Goal: Task Accomplishment & Management: Manage account settings

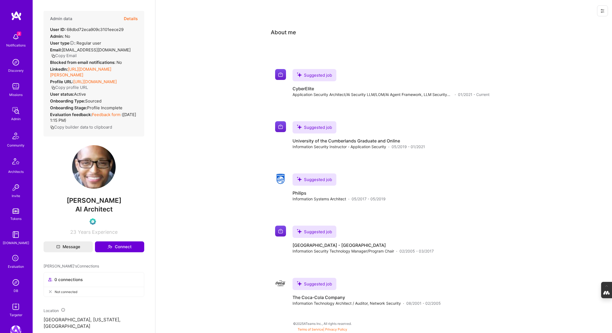
click at [14, 256] on icon at bounding box center [16, 259] width 10 height 10
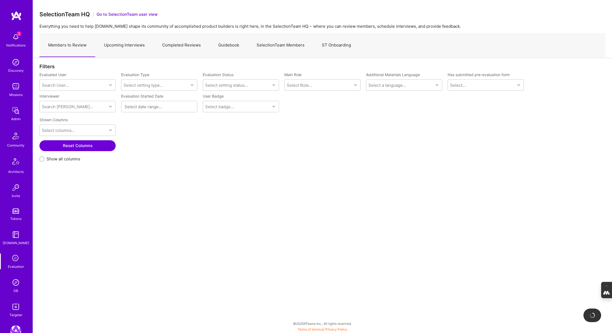
click at [123, 49] on link "Upcoming Interviews" at bounding box center [124, 45] width 58 height 24
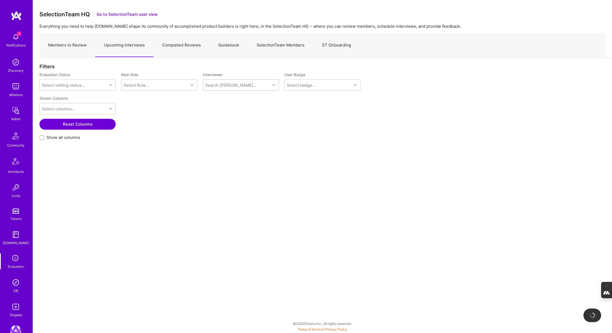
click at [243, 87] on div "Search [PERSON_NAME]..." at bounding box center [236, 85] width 67 height 11
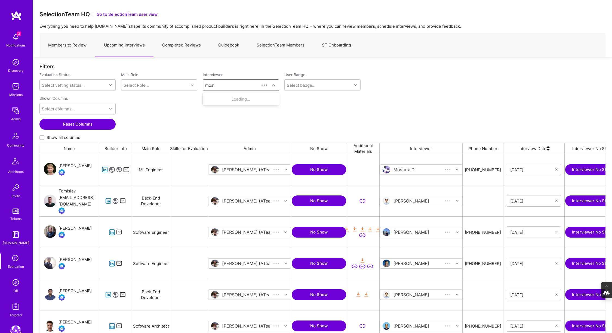
scroll to position [276, 566]
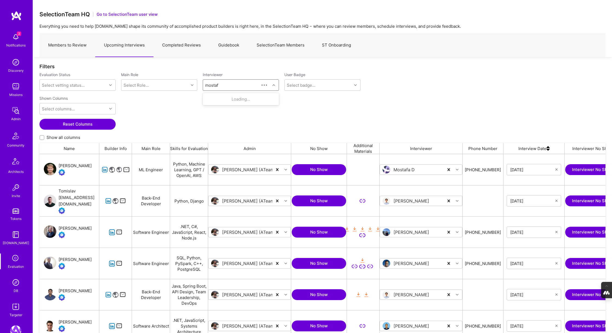
type input "mostafa"
click at [241, 118] on div "Internal Technical" at bounding box center [233, 121] width 27 height 6
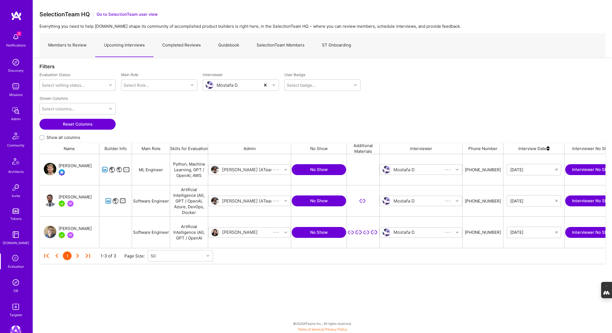
scroll to position [94, 566]
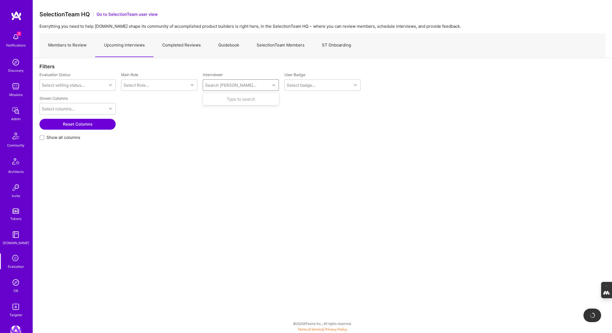
click at [234, 85] on div "Search [PERSON_NAME]..." at bounding box center [230, 85] width 51 height 6
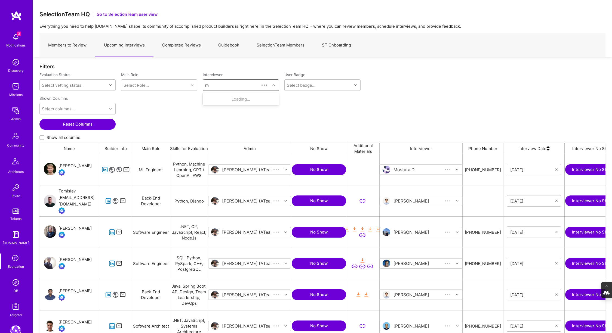
scroll to position [276, 566]
type input "mostafa"
click at [233, 100] on div "[PERSON_NAME]" at bounding box center [238, 99] width 36 height 6
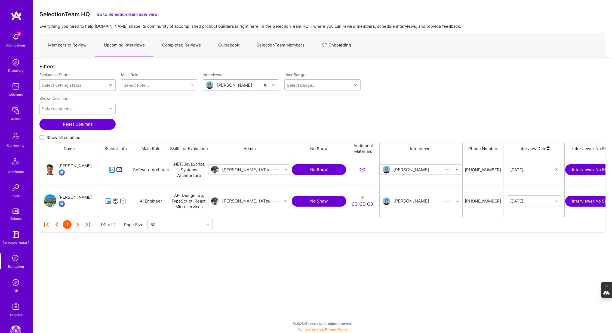
scroll to position [63, 566]
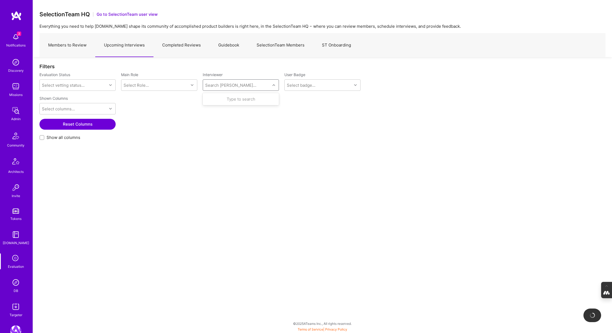
click at [234, 84] on div "Search [PERSON_NAME]..." at bounding box center [230, 85] width 51 height 6
type input "[PERSON_NAME]"
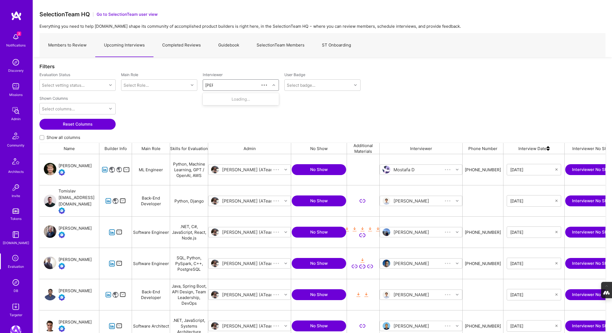
scroll to position [276, 566]
click at [232, 129] on div "[PERSON_NAME]" at bounding box center [238, 130] width 36 height 6
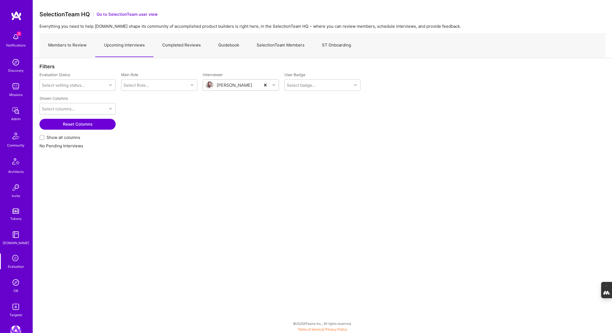
click at [18, 285] on img at bounding box center [15, 282] width 11 height 11
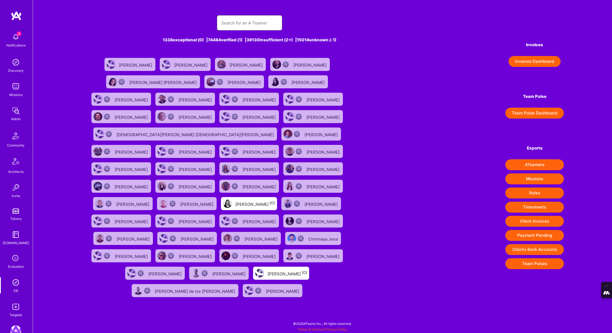
click at [234, 25] on input "text" at bounding box center [249, 23] width 57 height 14
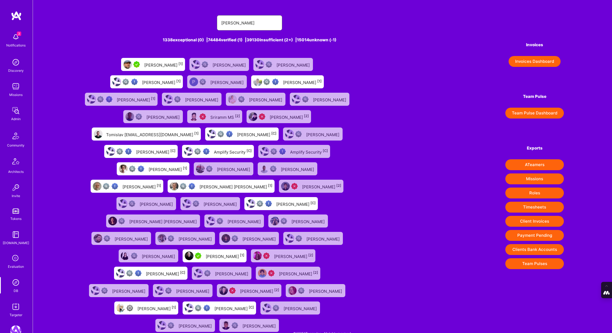
type input "[PERSON_NAME]"
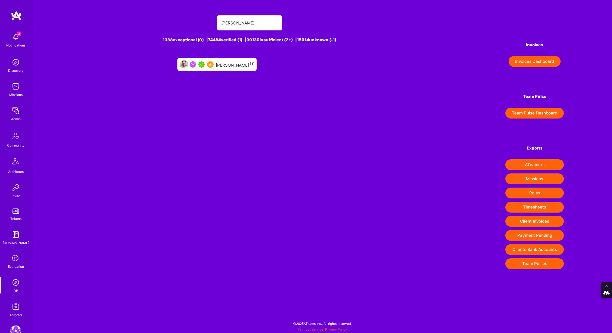
click at [224, 64] on div "[PERSON_NAME] [1]" at bounding box center [235, 64] width 39 height 7
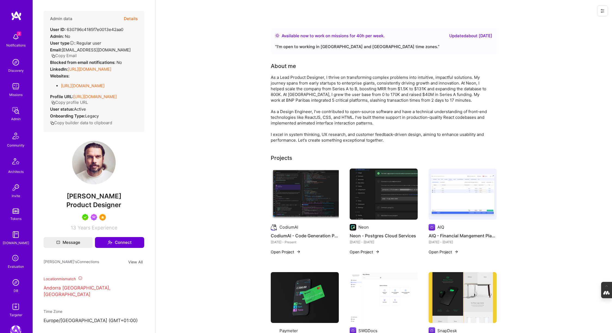
click at [605, 10] on icon at bounding box center [603, 11] width 4 height 4
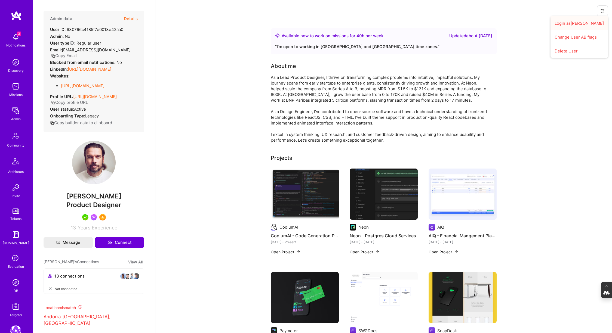
click at [584, 21] on button "Login as [PERSON_NAME]" at bounding box center [579, 23] width 57 height 14
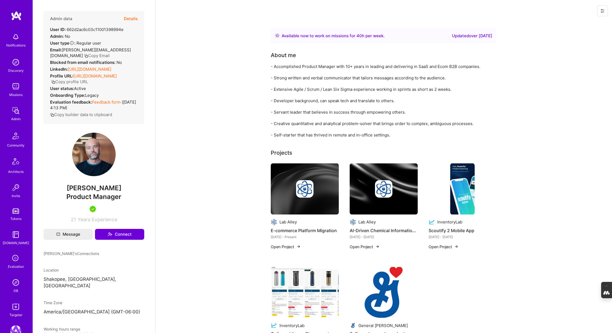
scroll to position [77, 0]
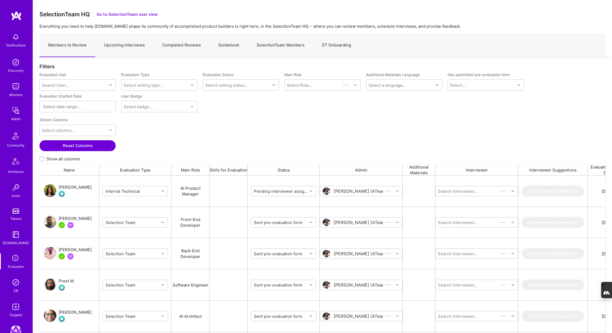
scroll to position [276, 566]
